Goal: Task Accomplishment & Management: Complete application form

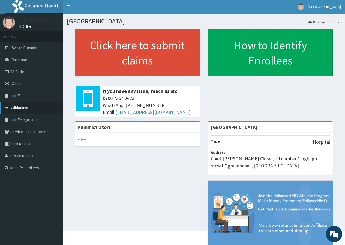
click at [26, 105] on link "Validations" at bounding box center [31, 107] width 63 height 12
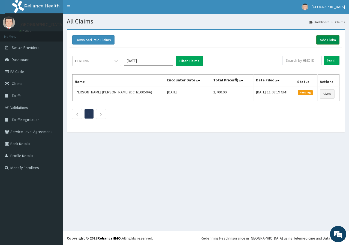
click at [330, 38] on link "Add Claim" at bounding box center [327, 39] width 23 height 9
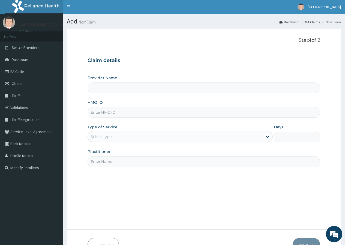
click at [133, 114] on input "HMO ID" at bounding box center [204, 112] width 233 height 11
type input "[GEOGRAPHIC_DATA]"
type input "BTI/10092/A"
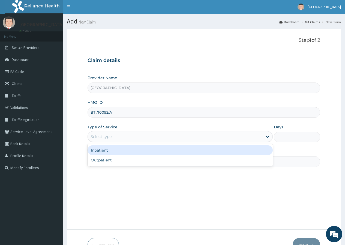
click at [161, 136] on div "Select type" at bounding box center [175, 136] width 175 height 9
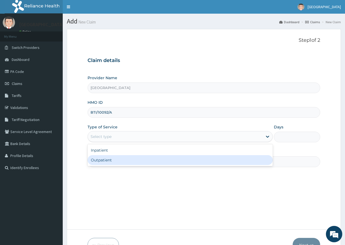
click at [174, 158] on div "Outpatient" at bounding box center [180, 160] width 185 height 10
type input "1"
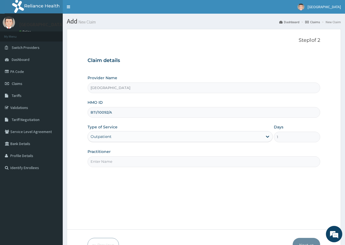
click at [131, 162] on input "Practitioner" at bounding box center [204, 161] width 233 height 11
type input "DR IZU KEN"
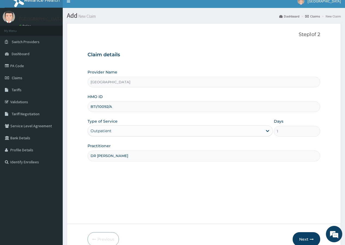
scroll to position [34, 0]
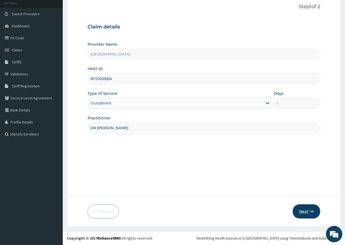
click at [301, 213] on button "Next" at bounding box center [307, 211] width 28 height 14
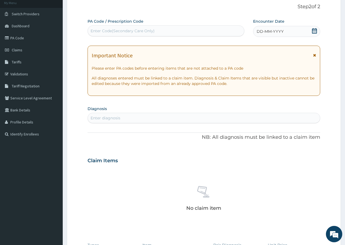
click at [161, 28] on div "Enter Code(Secondary Care Only)" at bounding box center [166, 30] width 157 height 11
click at [161, 28] on div "Enter Code(Secondary Care Only)" at bounding box center [166, 30] width 156 height 9
click at [297, 32] on div "DD-MM-YYYY" at bounding box center [286, 31] width 67 height 11
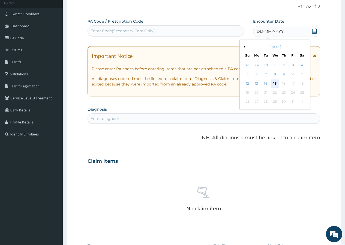
click at [274, 85] on div "15" at bounding box center [275, 83] width 8 height 8
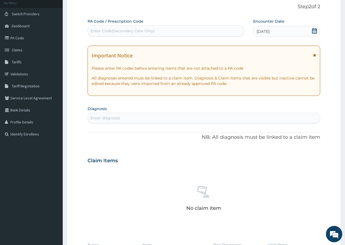
click at [165, 116] on div "Enter diagnosis" at bounding box center [204, 117] width 232 height 9
click at [122, 31] on div "Enter Code(Secondary Care Only)" at bounding box center [123, 30] width 64 height 5
click at [29, 41] on link "PA Code" at bounding box center [31, 38] width 63 height 12
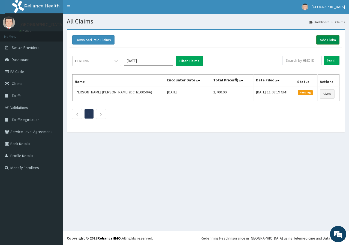
click at [326, 39] on link "Add Claim" at bounding box center [327, 39] width 23 height 9
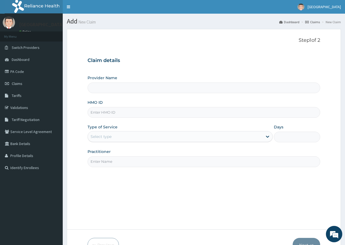
click at [134, 112] on input "HMO ID" at bounding box center [204, 112] width 233 height 11
type input "B"
type input "[GEOGRAPHIC_DATA]"
type input "BTI/10092/A"
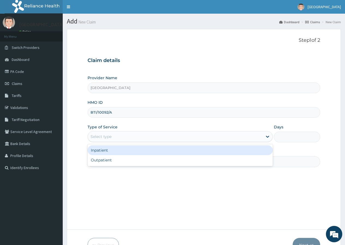
click at [108, 136] on div "Select type" at bounding box center [101, 136] width 21 height 5
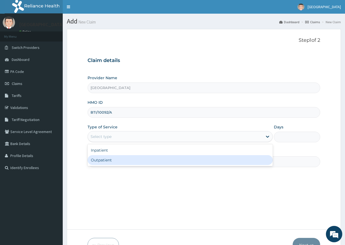
click at [131, 160] on div "Outpatient" at bounding box center [180, 160] width 185 height 10
type input "1"
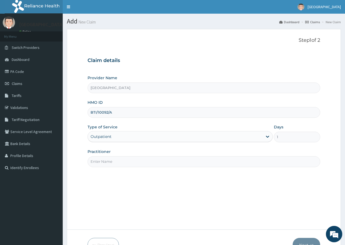
click at [130, 160] on input "Practitioner" at bounding box center [204, 161] width 233 height 11
type input "DR IZU KEN"
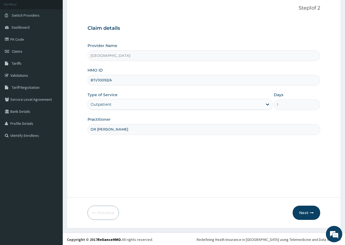
scroll to position [34, 0]
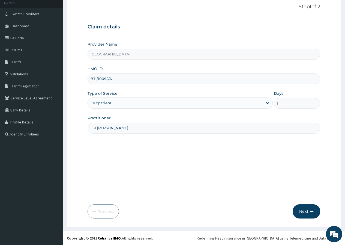
click at [310, 213] on button "Next" at bounding box center [307, 211] width 28 height 14
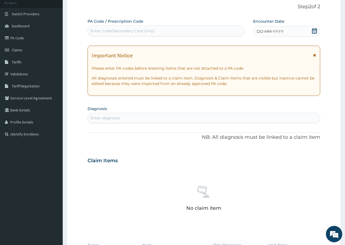
click at [136, 27] on div "Enter Code(Secondary Care Only)" at bounding box center [166, 30] width 156 height 9
paste input "PA/D175C1"
type input "PA/D175C1"
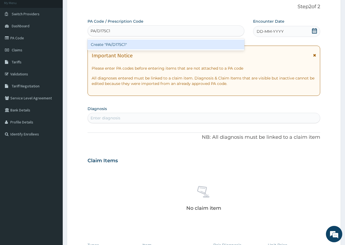
click at [141, 44] on div "Create "PA/D175C1"" at bounding box center [166, 45] width 157 height 10
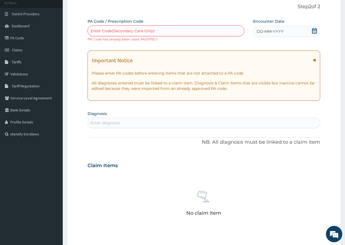
click at [314, 36] on div "DD-MM-YYYY" at bounding box center [286, 31] width 67 height 11
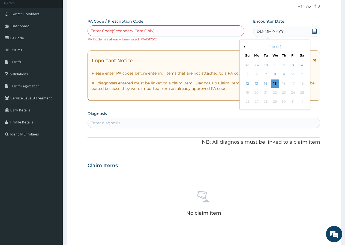
click at [272, 82] on div "15" at bounding box center [275, 83] width 8 height 8
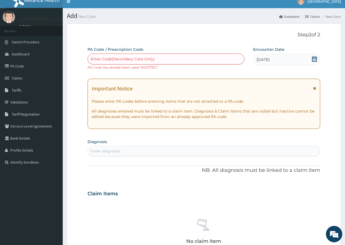
scroll to position [0, 0]
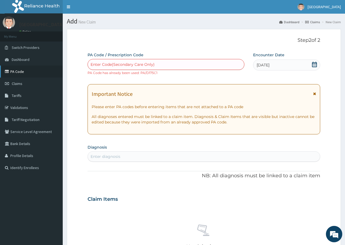
click at [35, 69] on link "PA Code" at bounding box center [31, 71] width 63 height 12
